Goal: Download file/media

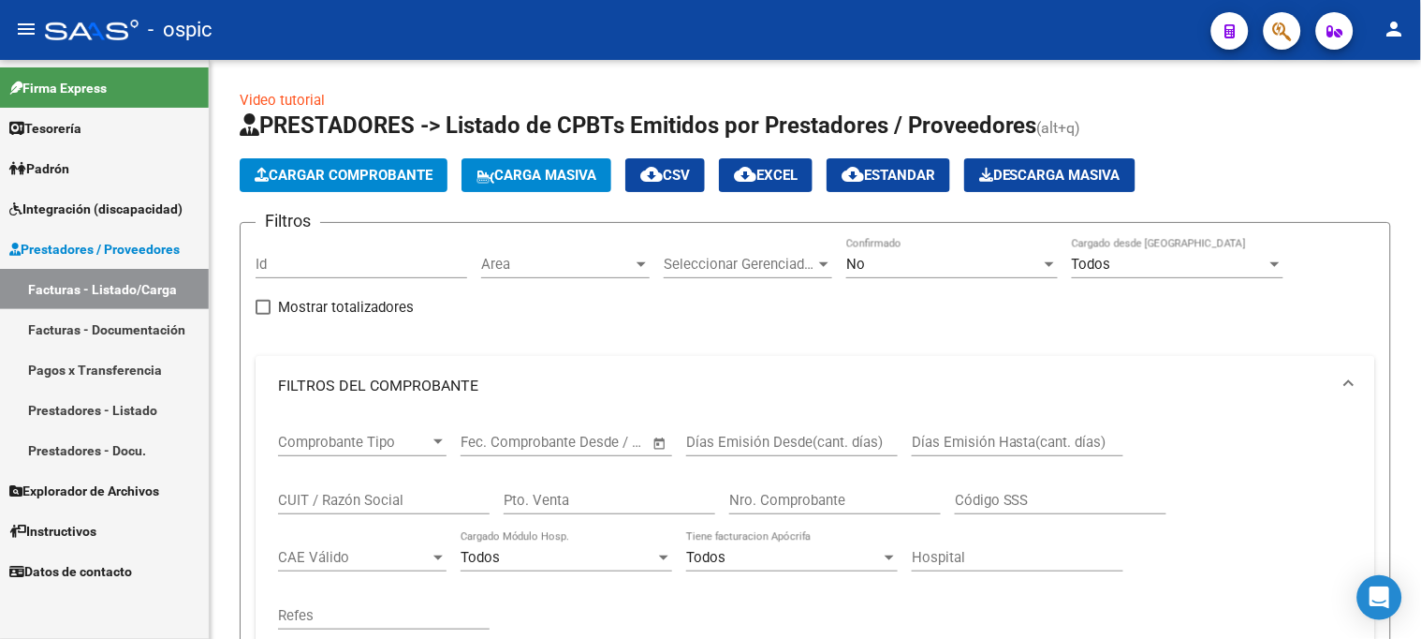
scroll to position [947, 0]
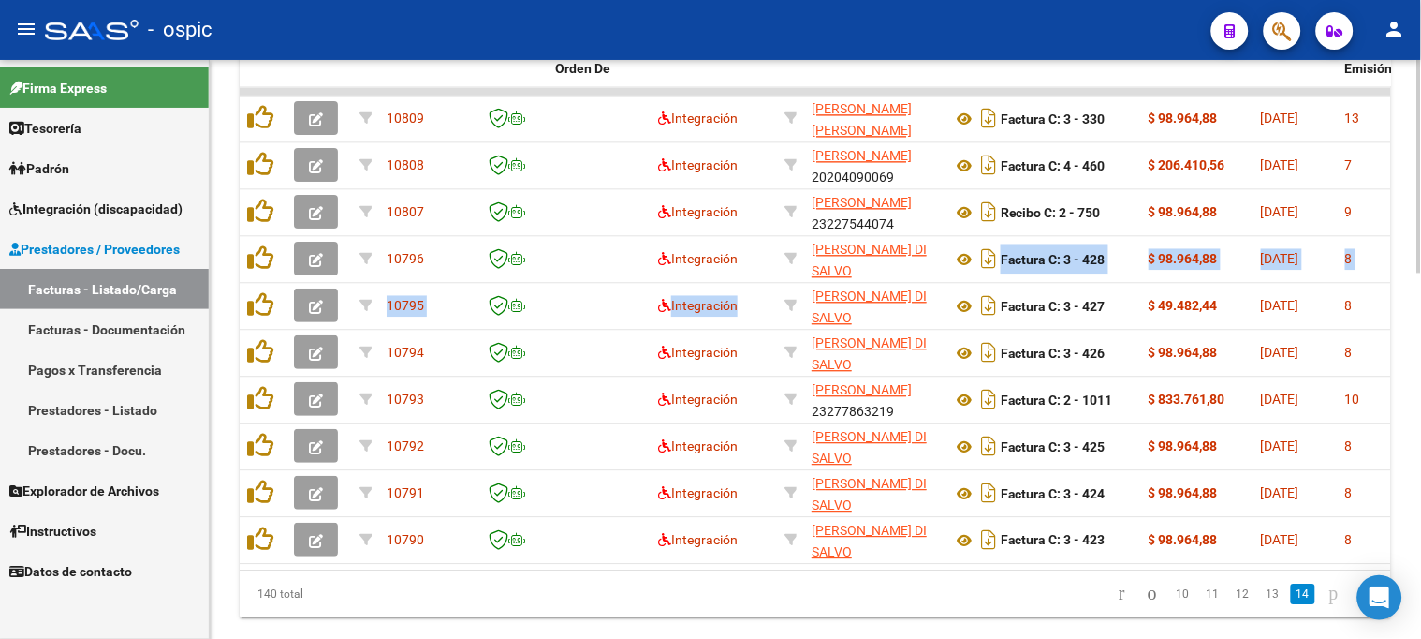
click at [733, 607] on datatable-pager "10 11 12 13 14" at bounding box center [929, 594] width 905 height 32
click at [735, 606] on datatable-pager "10 11 12 13 14" at bounding box center [929, 594] width 905 height 32
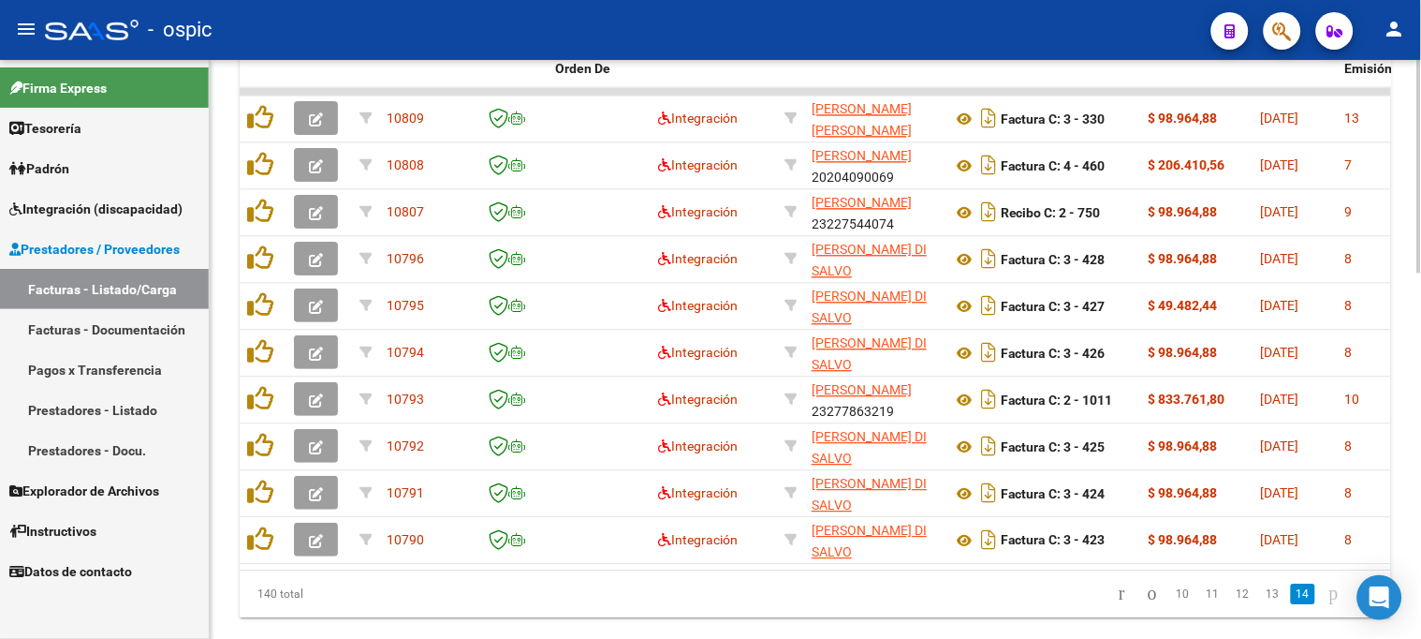
click at [678, 607] on datatable-pager "10 11 12 13 14" at bounding box center [929, 594] width 905 height 32
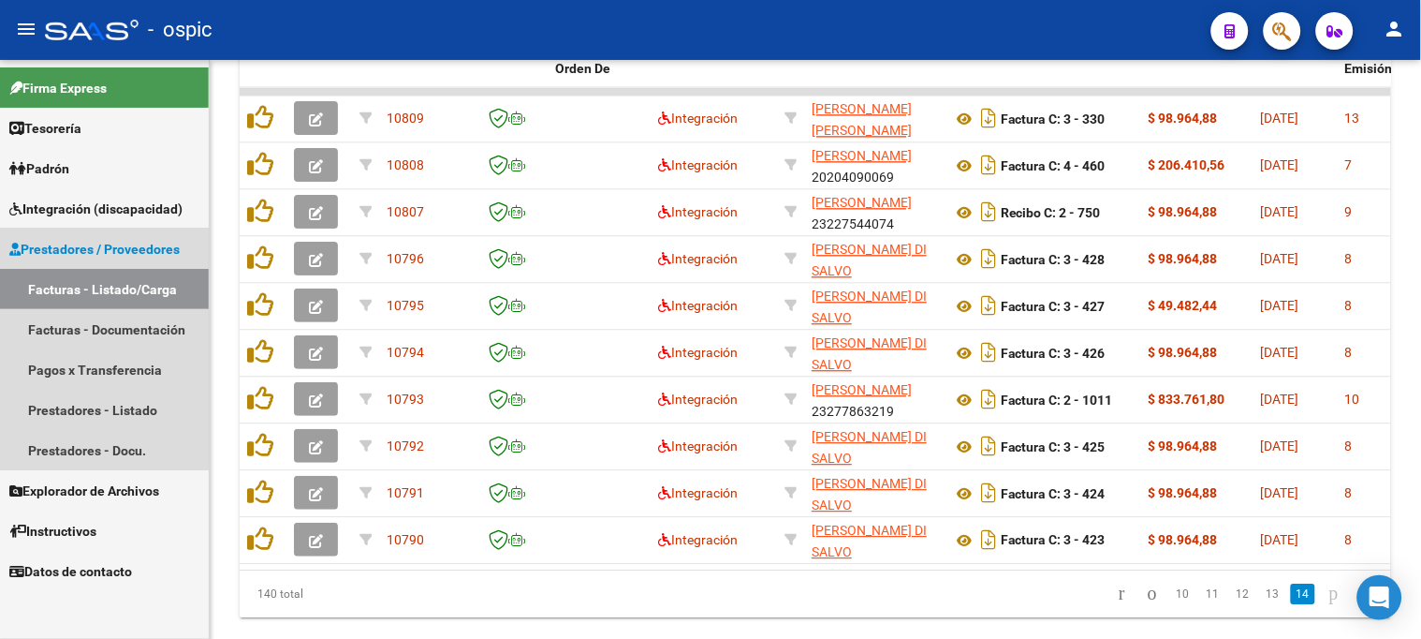
click at [98, 254] on span "Prestadores / Proveedores" at bounding box center [94, 249] width 170 height 21
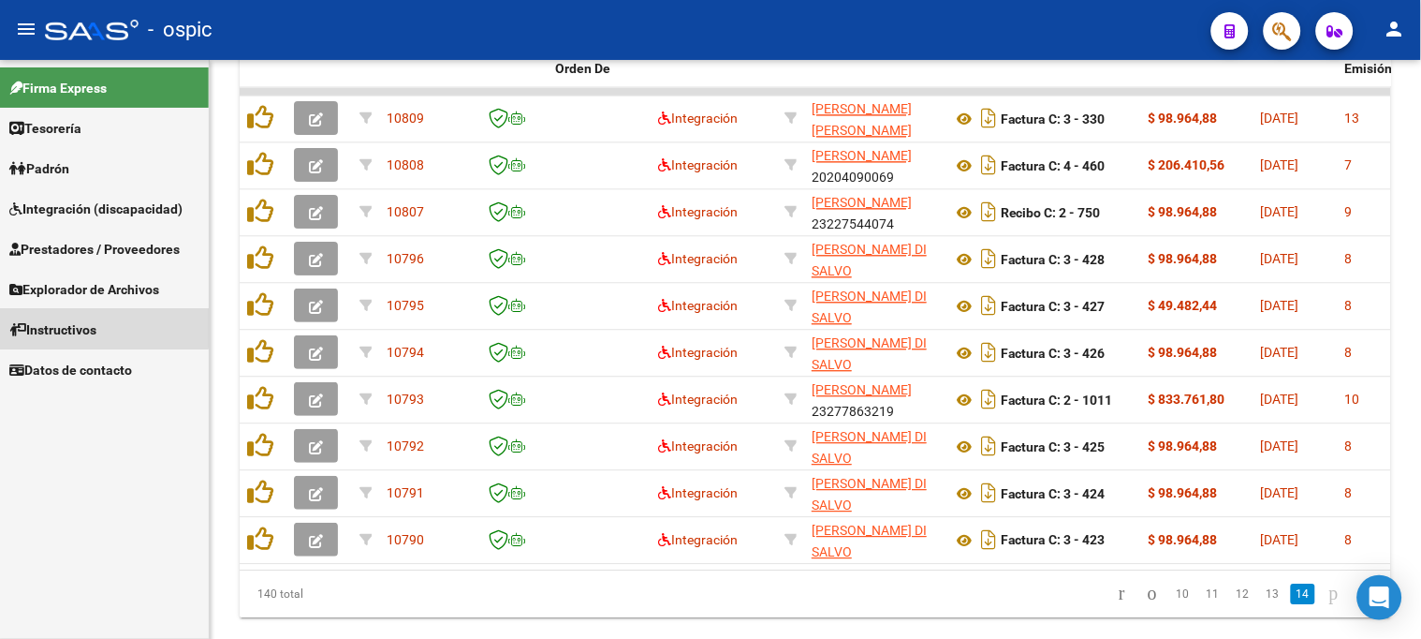
click at [75, 321] on span "Instructivos" at bounding box center [52, 329] width 87 height 21
click at [89, 294] on span "Explorador de Archivos" at bounding box center [84, 289] width 150 height 21
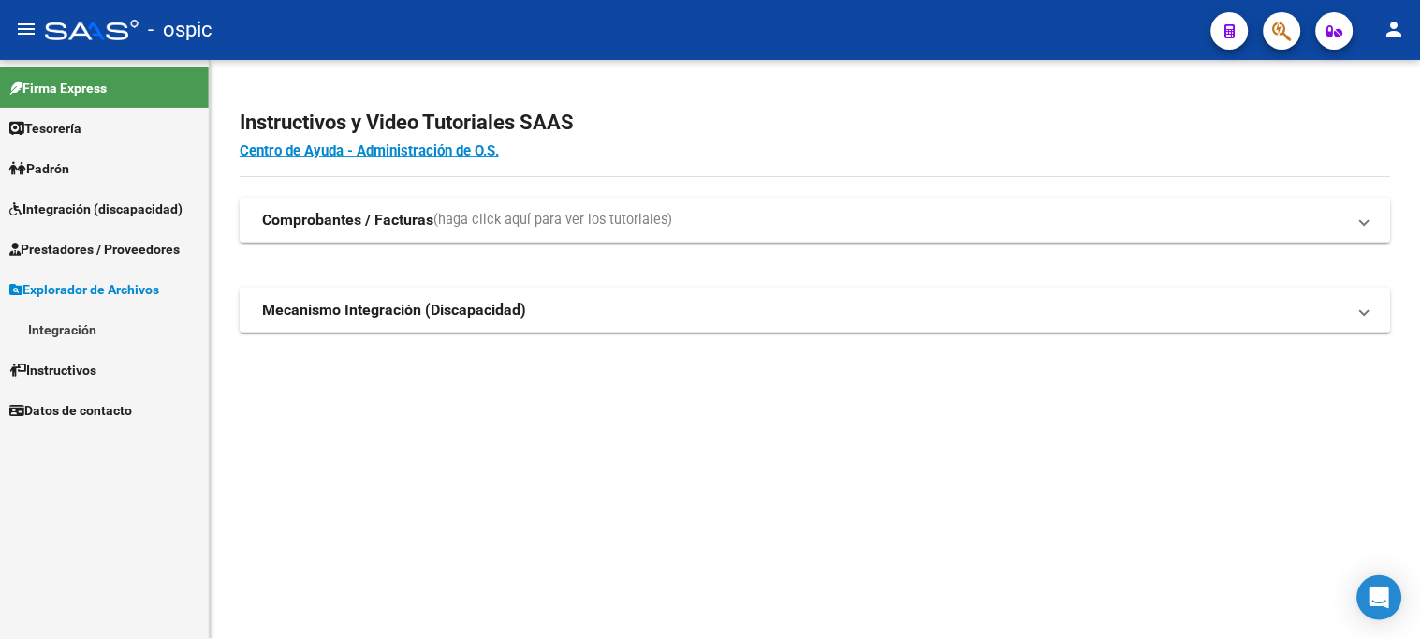
click at [92, 326] on link "Integración" at bounding box center [104, 329] width 209 height 40
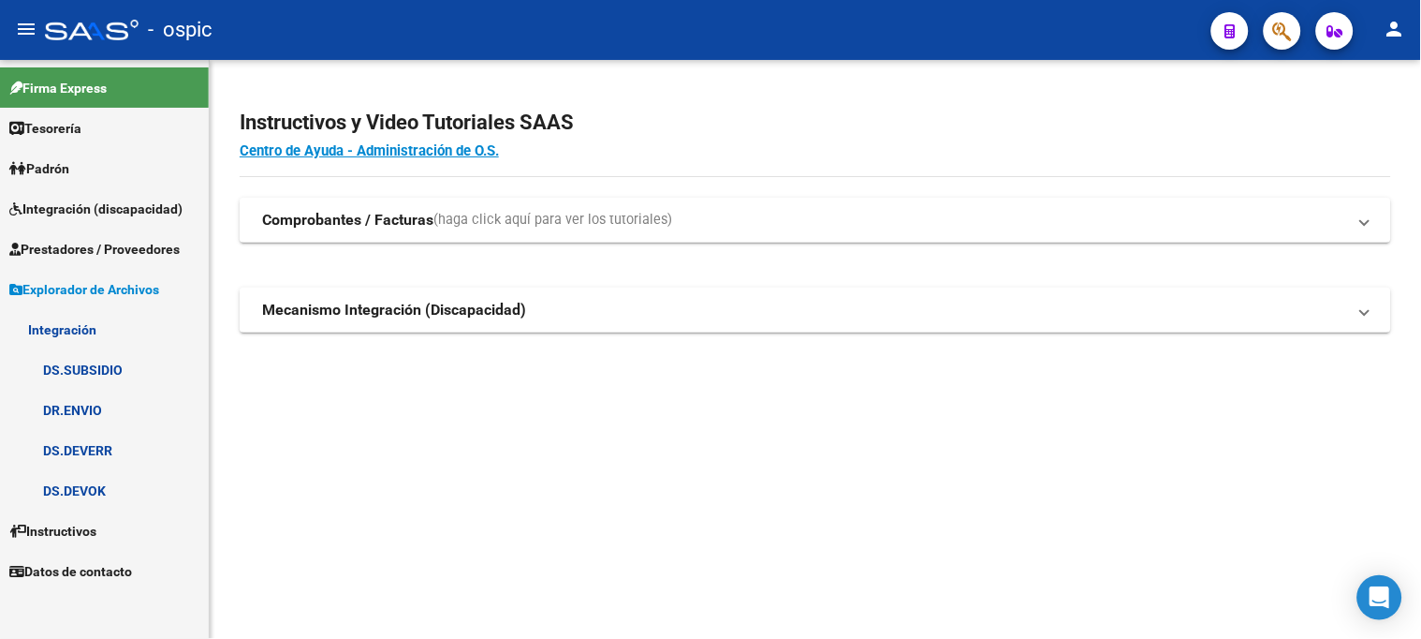
click at [88, 408] on link "DR.ENVIO" at bounding box center [104, 410] width 209 height 40
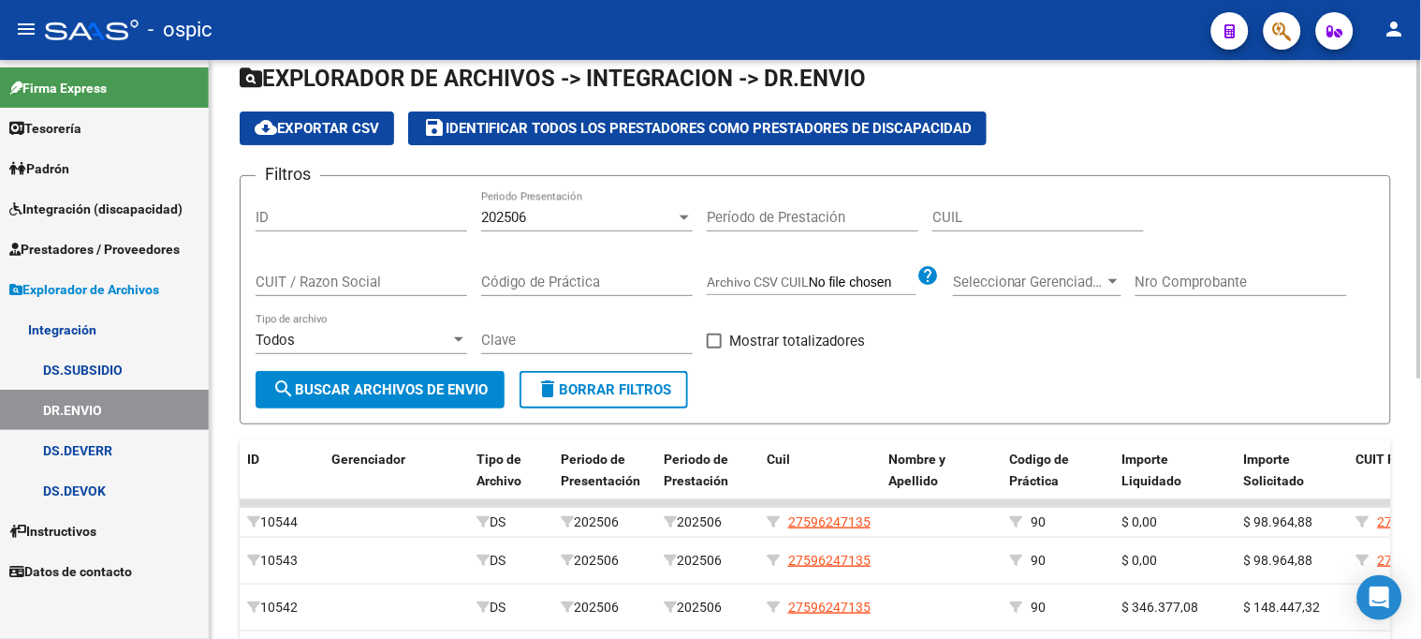
scroll to position [104, 0]
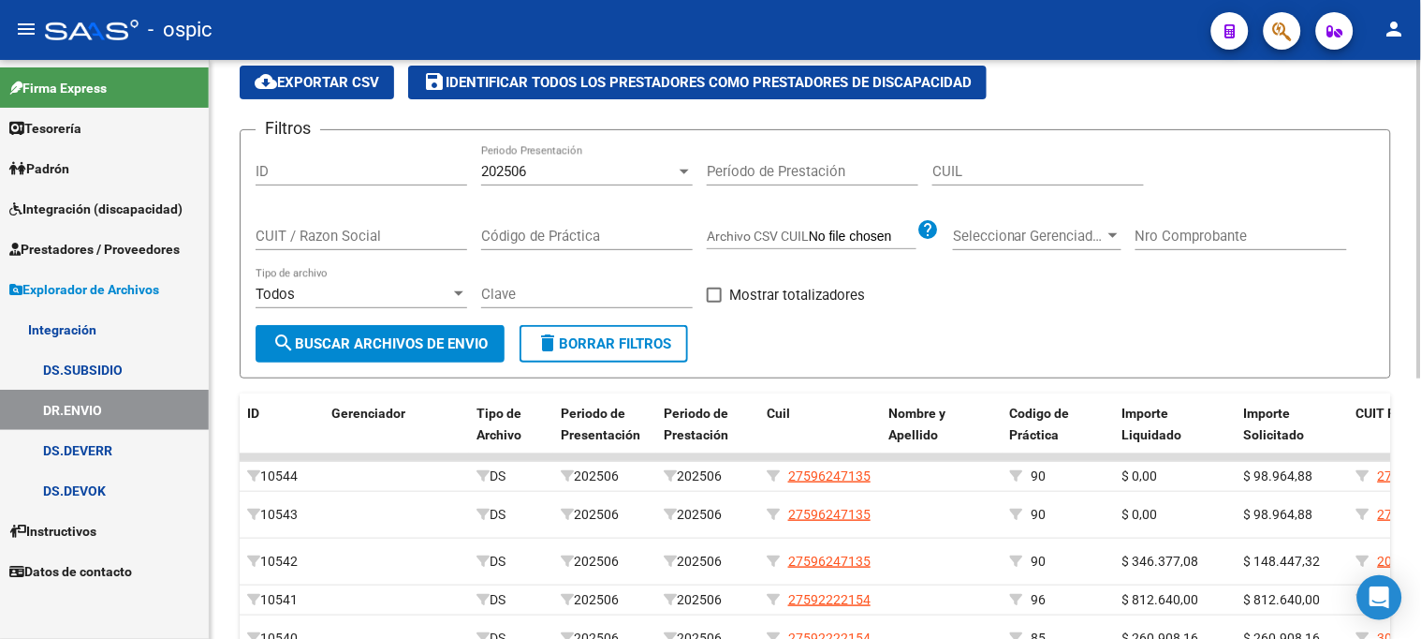
click at [328, 84] on span "cloud_download Exportar CSV" at bounding box center [317, 82] width 125 height 17
